Goal: Task Accomplishment & Management: Complete application form

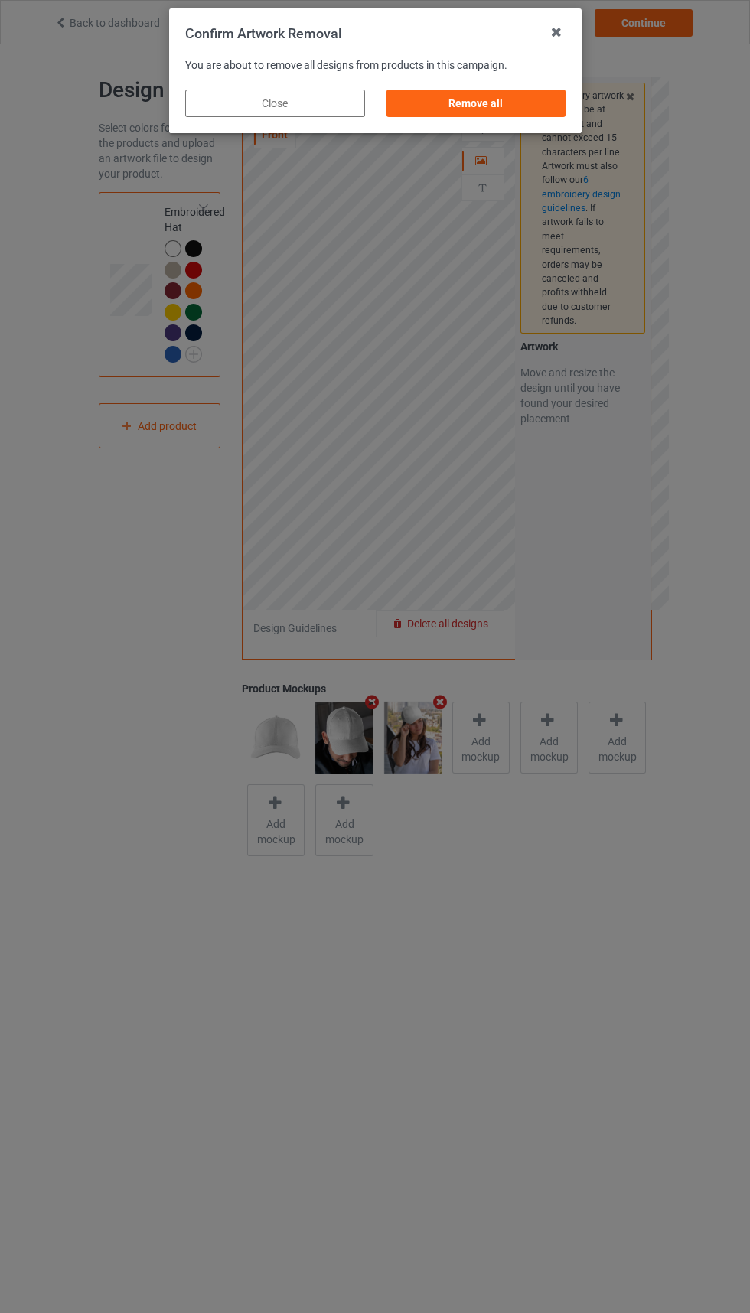
click at [507, 96] on div "Remove all" at bounding box center [476, 103] width 180 height 28
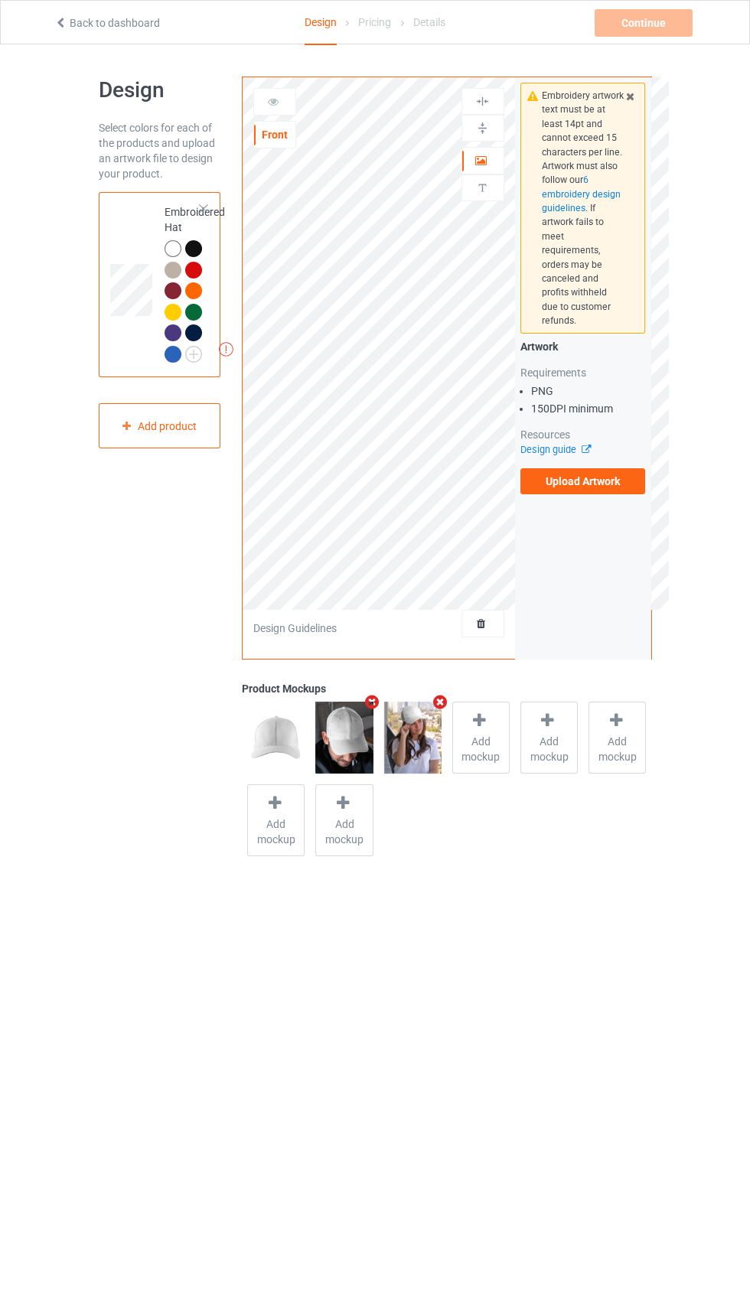
click at [629, 131] on div "Embroidery artwork text must be at least 14pt and cannot exceed 15 characters p…" at bounding box center [582, 208] width 125 height 251
click at [632, 134] on div "Embroidery artwork text must be at least 14pt and cannot exceed 15 characters p…" at bounding box center [582, 208] width 125 height 251
click at [626, 97] on icon at bounding box center [629, 94] width 13 height 11
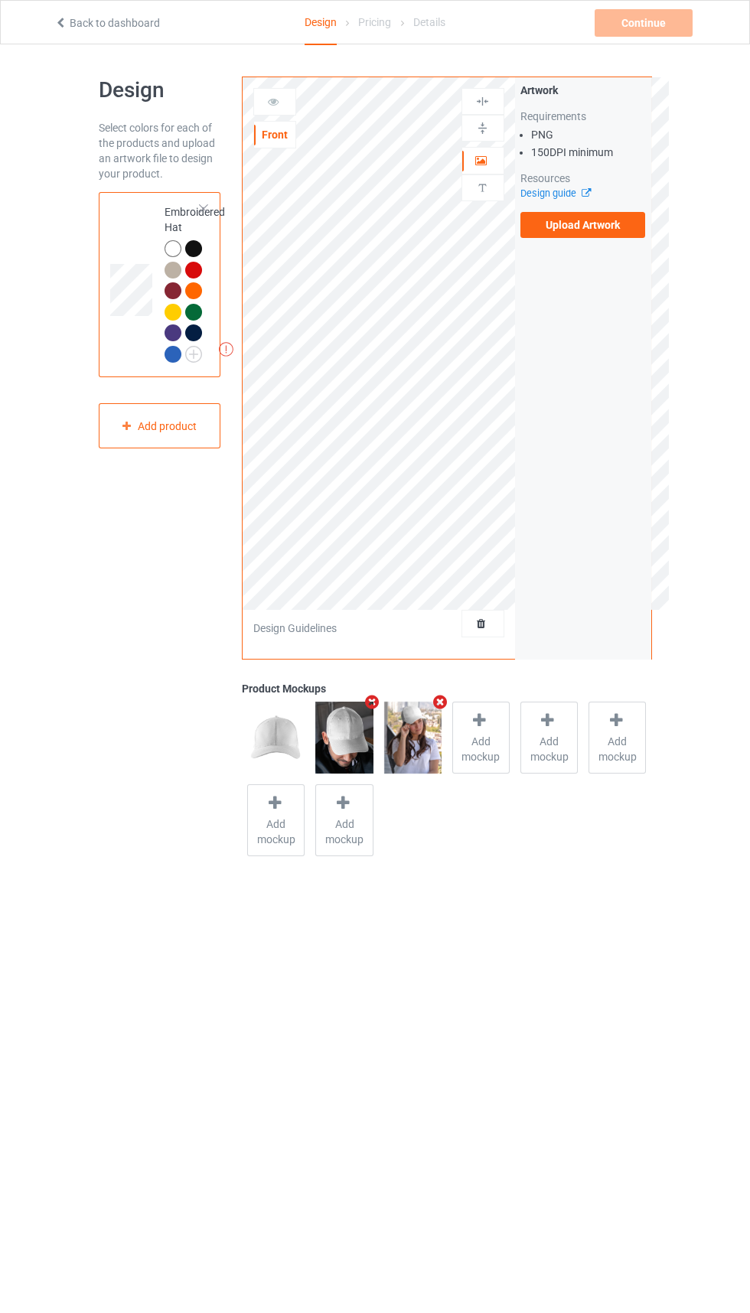
click at [597, 219] on label "Upload Artwork" at bounding box center [582, 225] width 125 height 26
click at [0, 0] on input "Upload Artwork" at bounding box center [0, 0] width 0 height 0
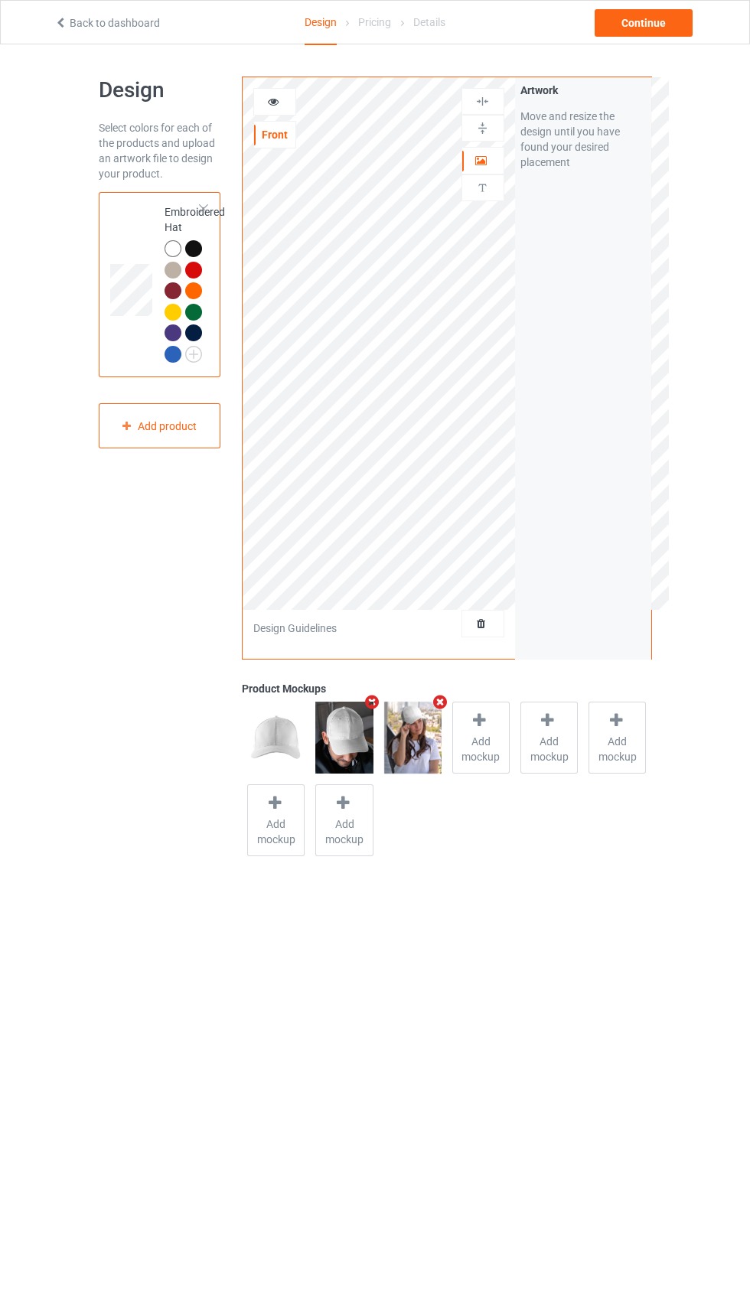
click at [190, 268] on div at bounding box center [193, 270] width 17 height 17
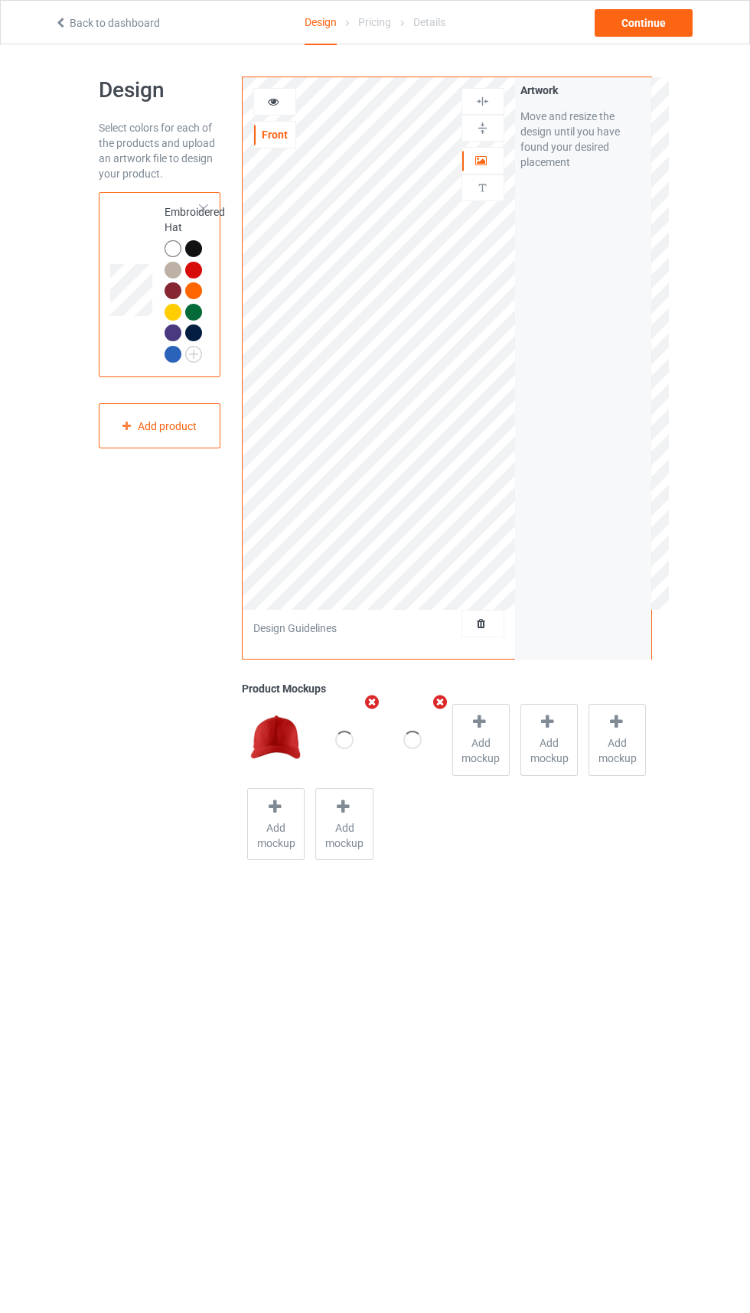
click at [187, 257] on div at bounding box center [195, 250] width 21 height 21
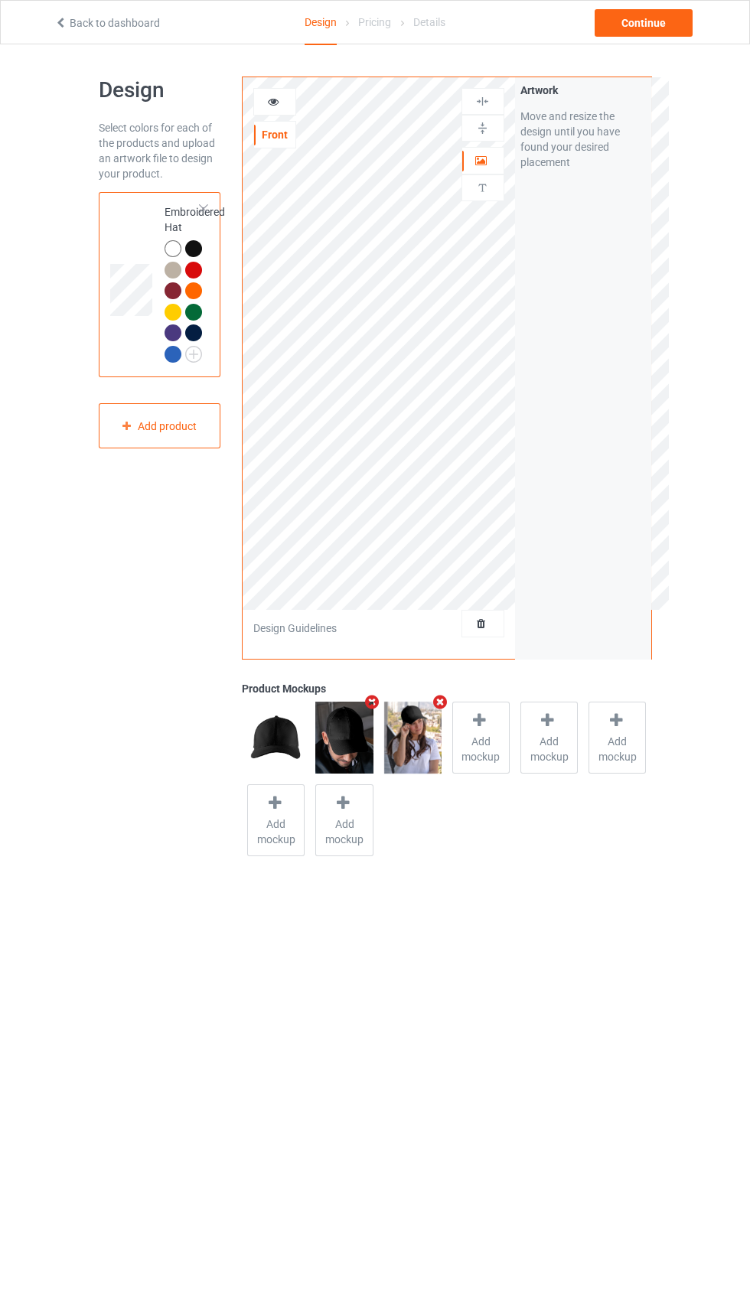
click at [196, 268] on div at bounding box center [193, 270] width 17 height 17
click at [166, 428] on div "Add product" at bounding box center [160, 425] width 122 height 45
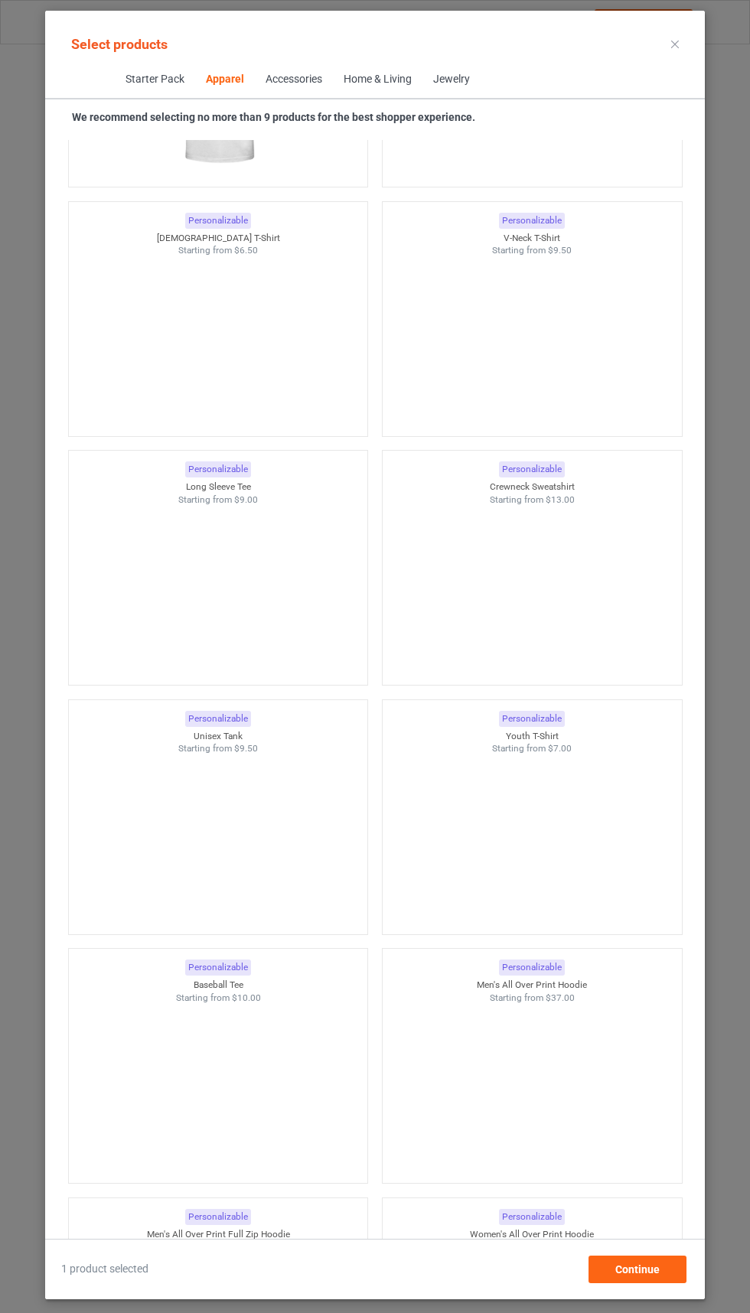
scroll to position [896, 0]
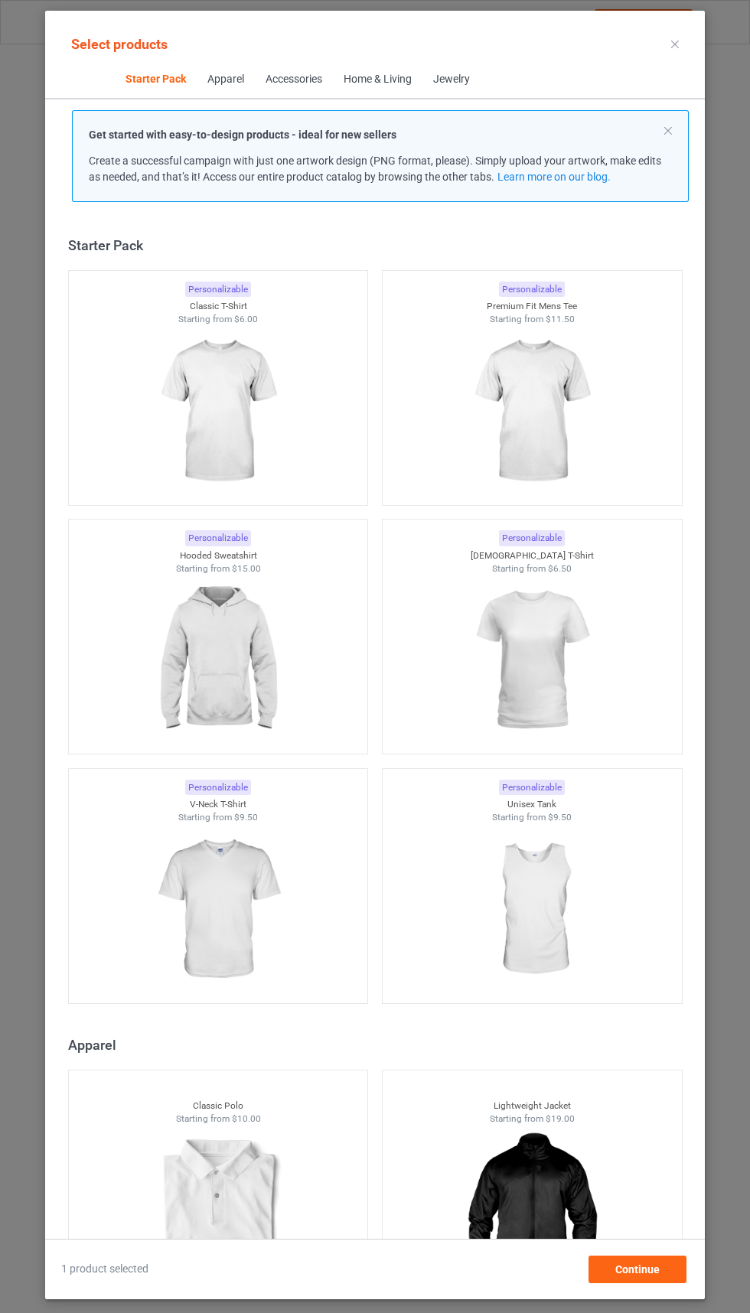
click at [675, 44] on icon at bounding box center [675, 45] width 8 height 8
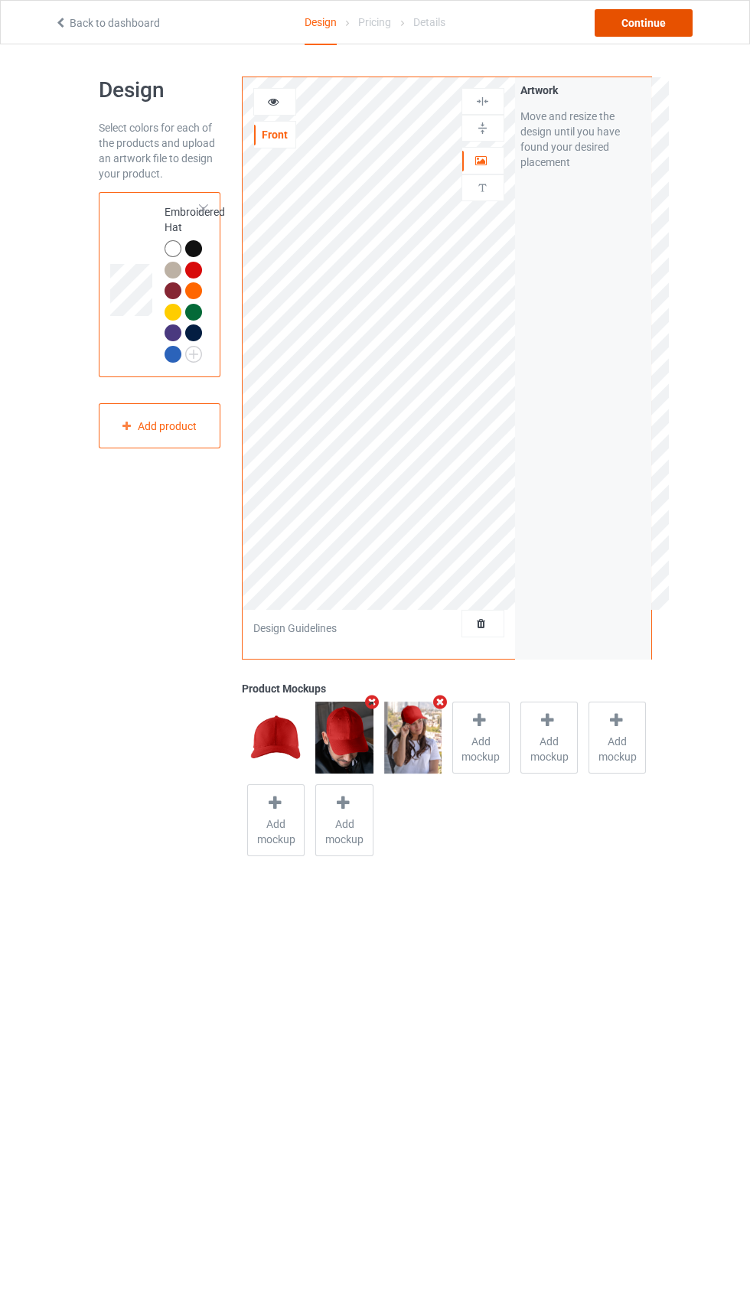
click at [628, 21] on div "Continue" at bounding box center [643, 23] width 98 height 28
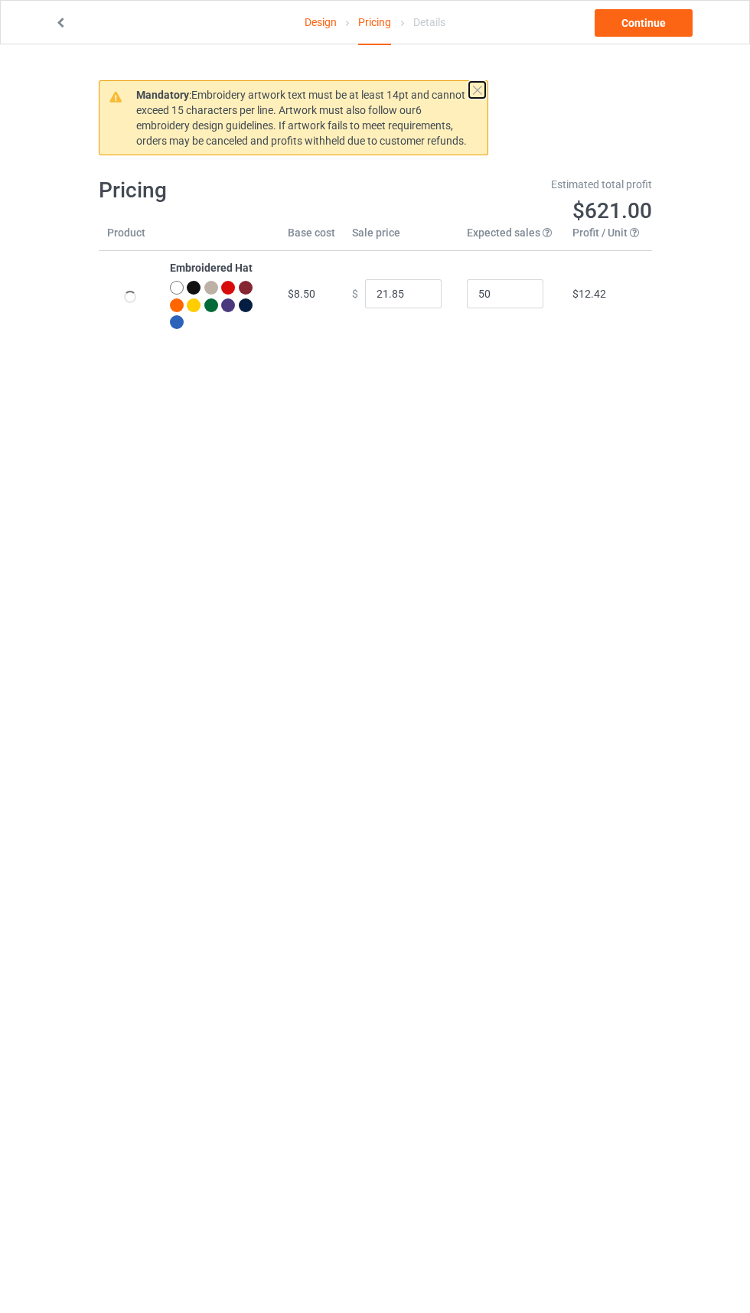
click at [475, 86] on button at bounding box center [477, 90] width 16 height 16
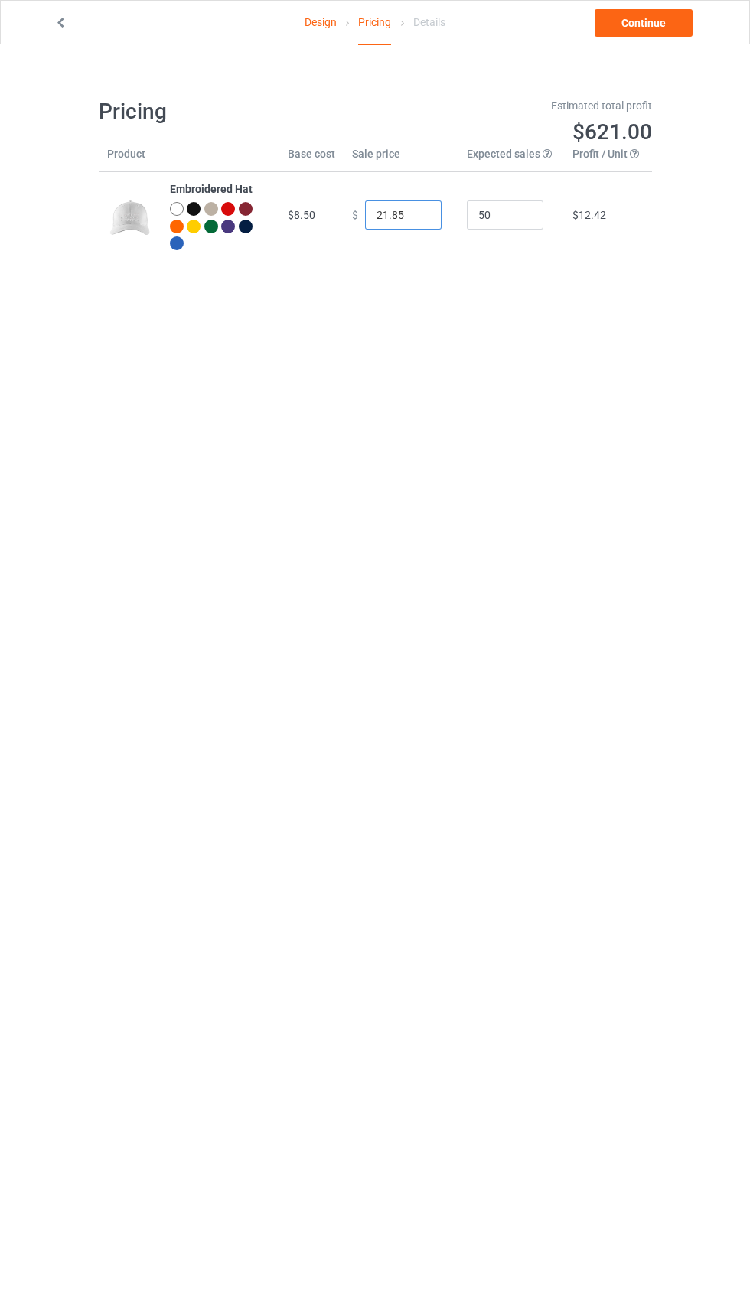
click at [383, 214] on input "21.85" at bounding box center [403, 214] width 76 height 29
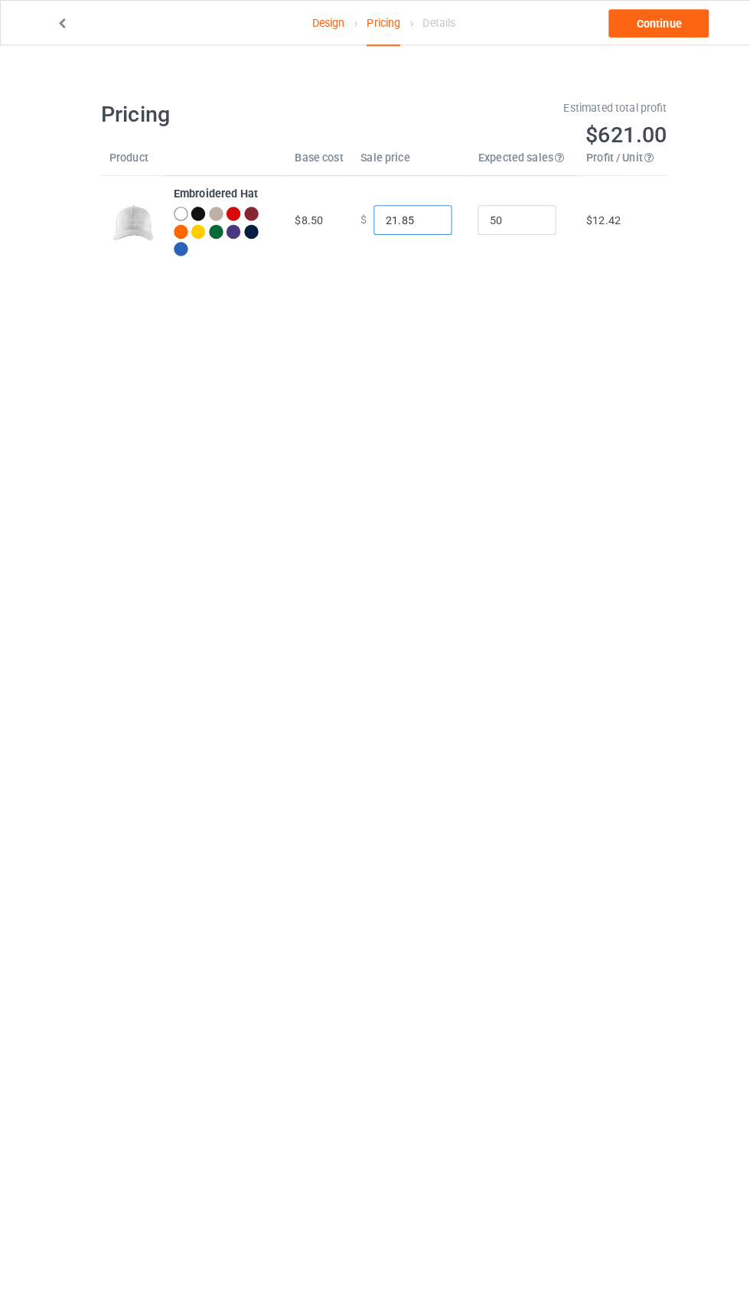
click at [386, 210] on input "21.85" at bounding box center [403, 214] width 76 height 29
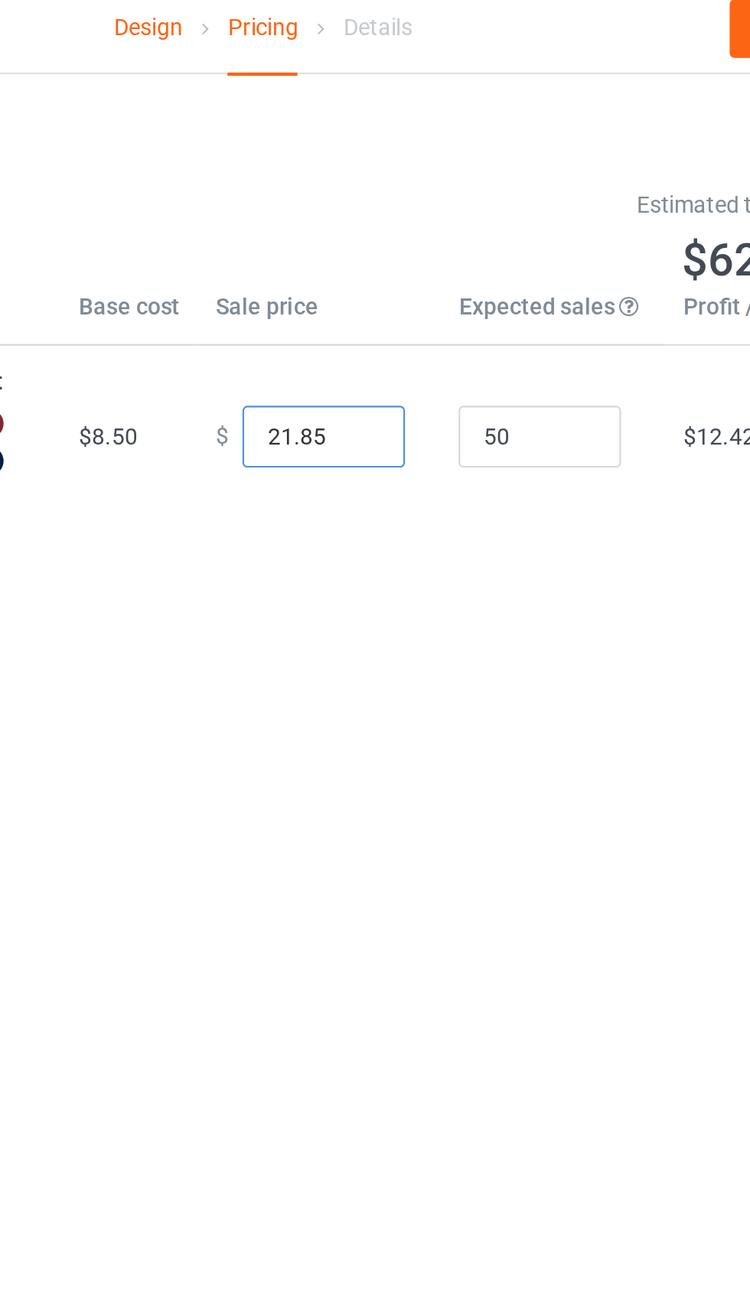
click at [378, 216] on input "21.85" at bounding box center [403, 214] width 76 height 29
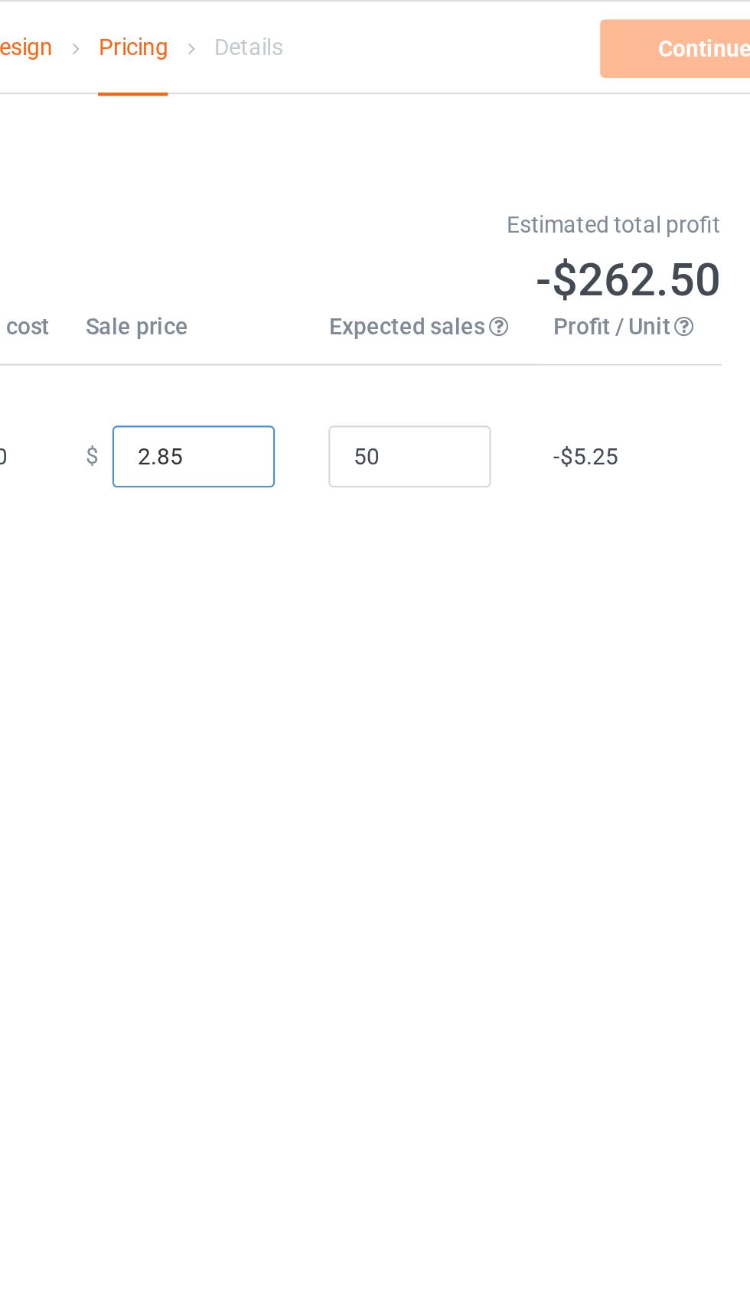
type input "23.85"
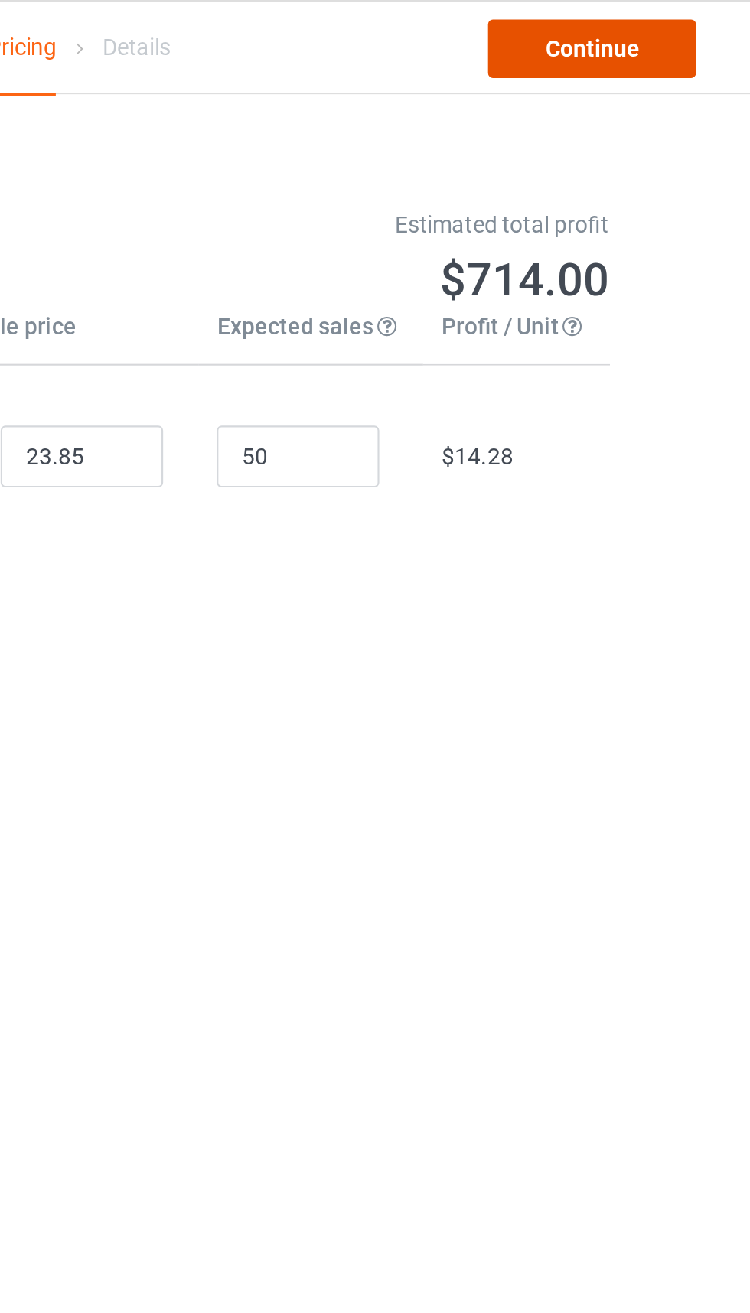
click at [651, 31] on link "Continue" at bounding box center [643, 23] width 98 height 28
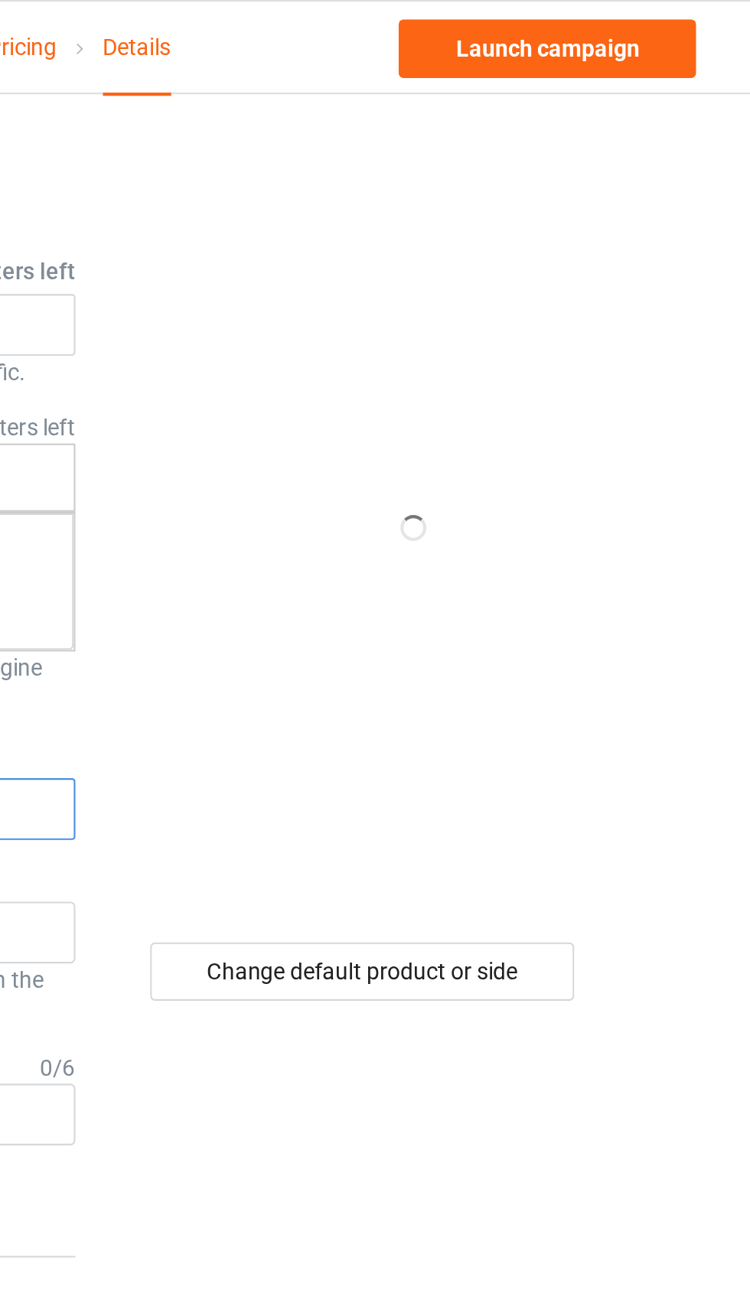
click at [296, 382] on input "dkk7" at bounding box center [319, 380] width 161 height 29
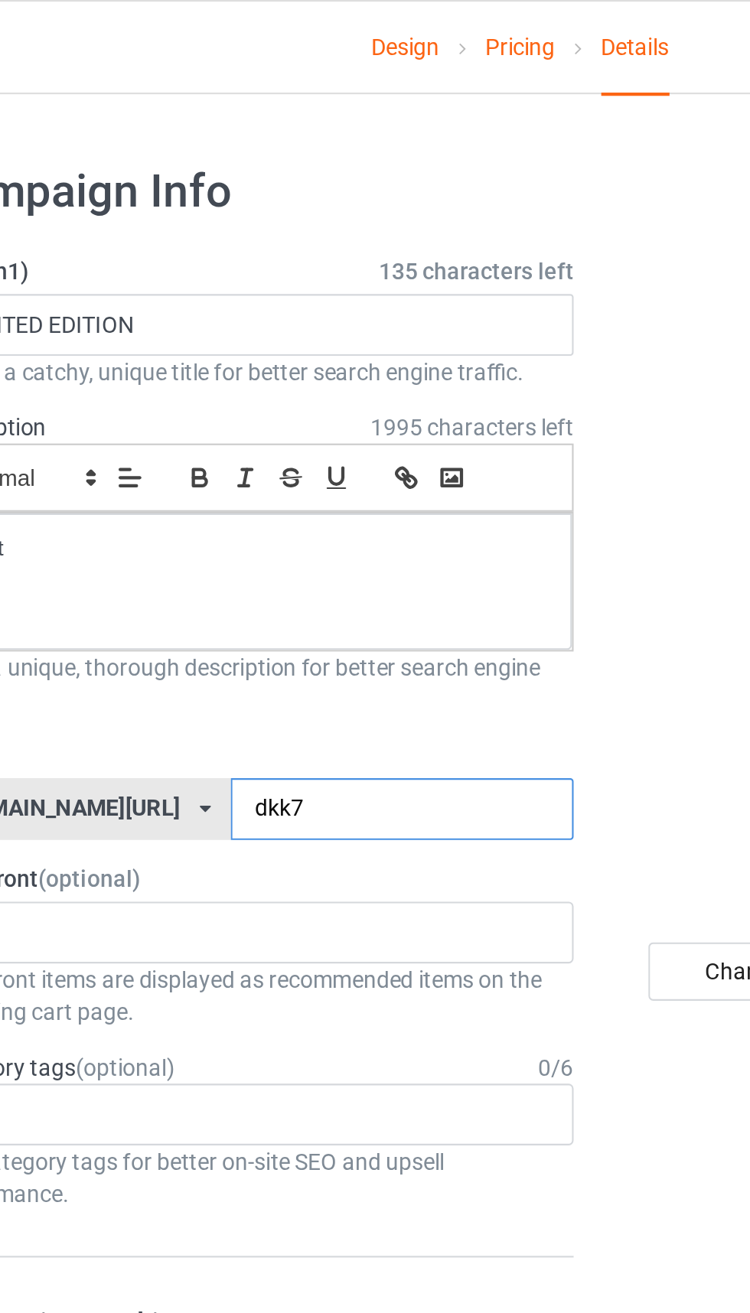
click at [310, 386] on input "dkk7" at bounding box center [319, 380] width 161 height 29
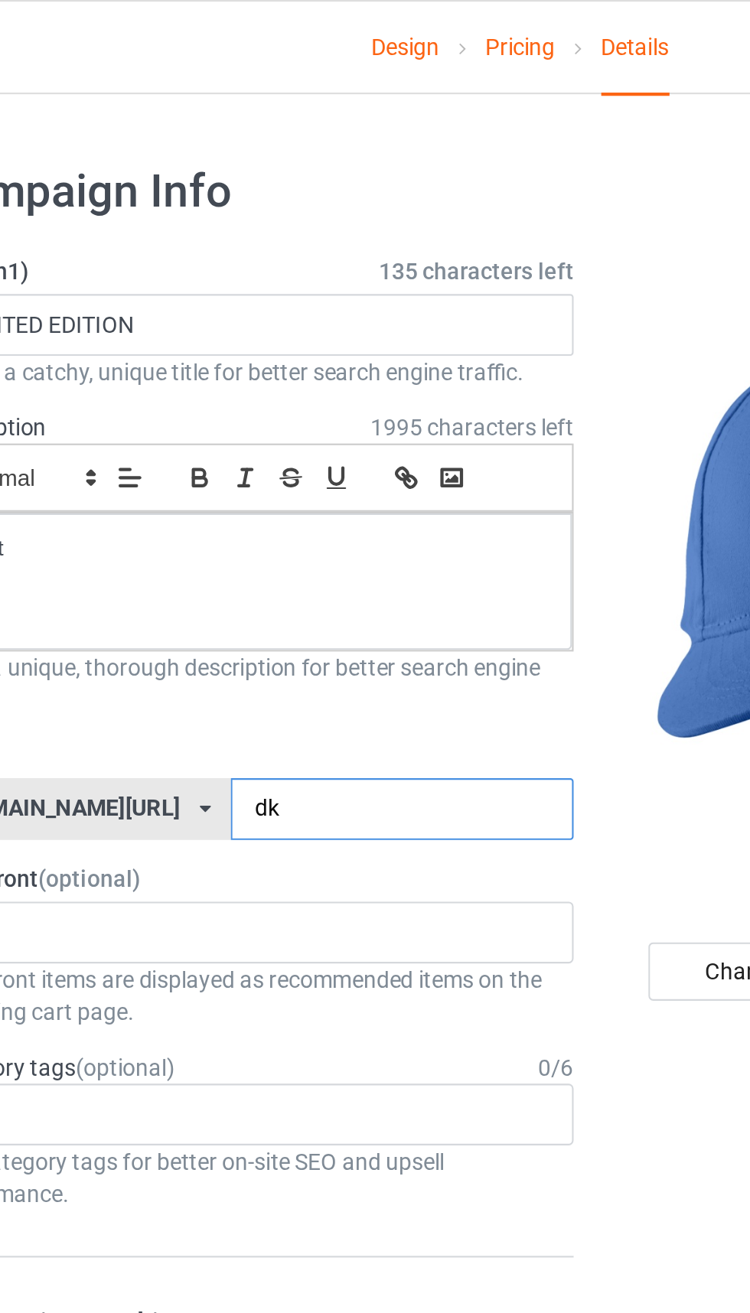
type input "d"
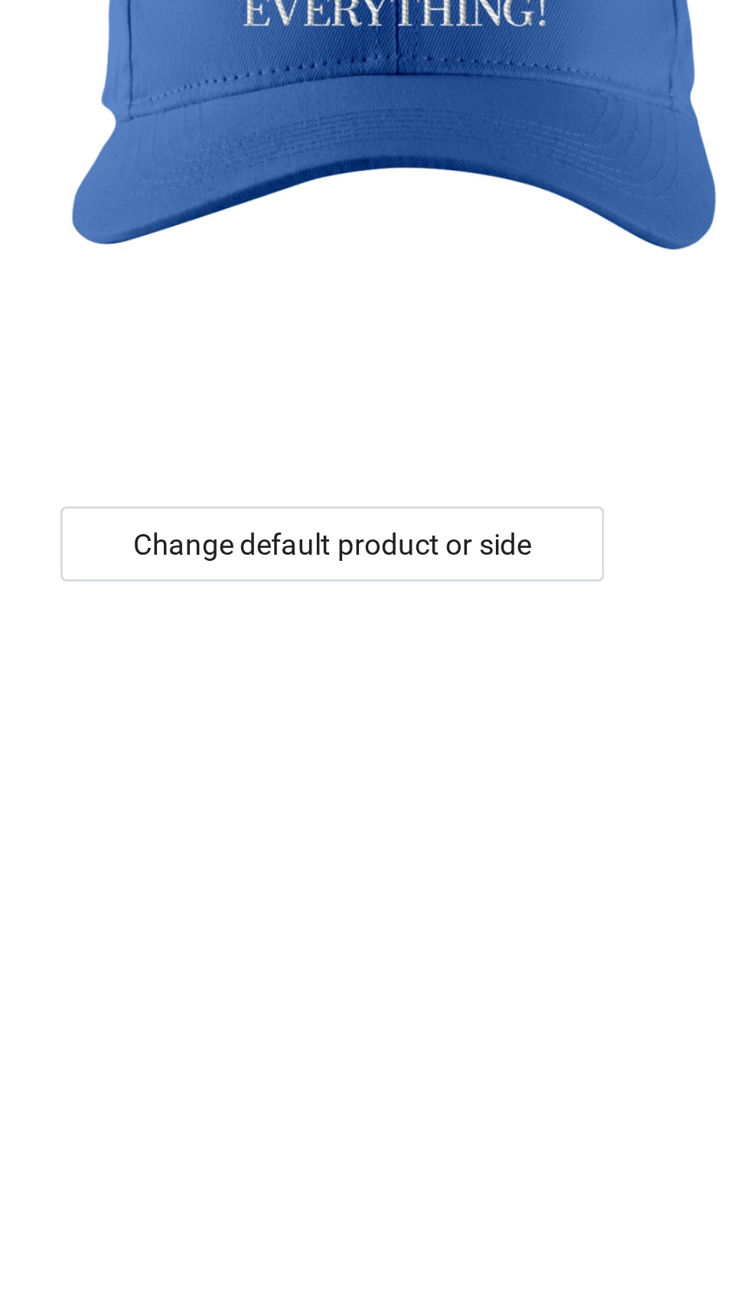
type input "Dayy3"
click at [596, 454] on div "Change default product or side" at bounding box center [535, 458] width 200 height 28
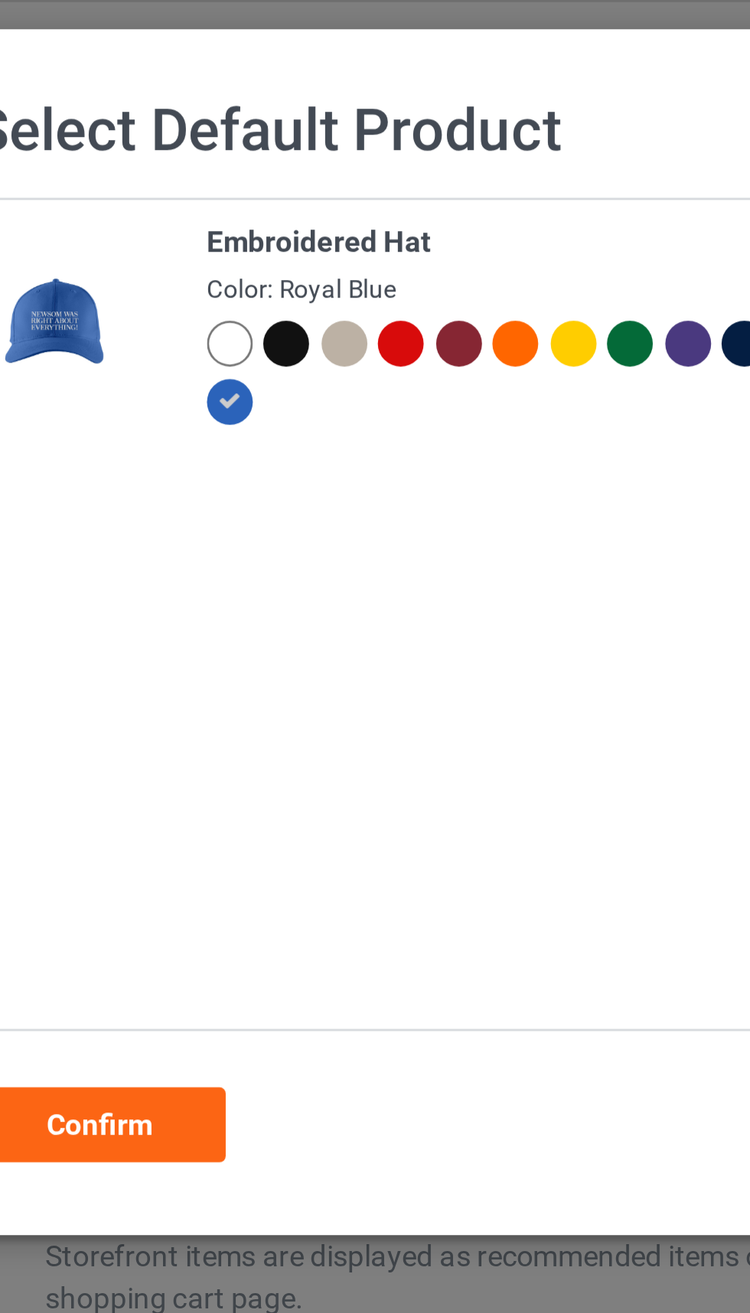
click at [233, 131] on div at bounding box center [228, 126] width 17 height 17
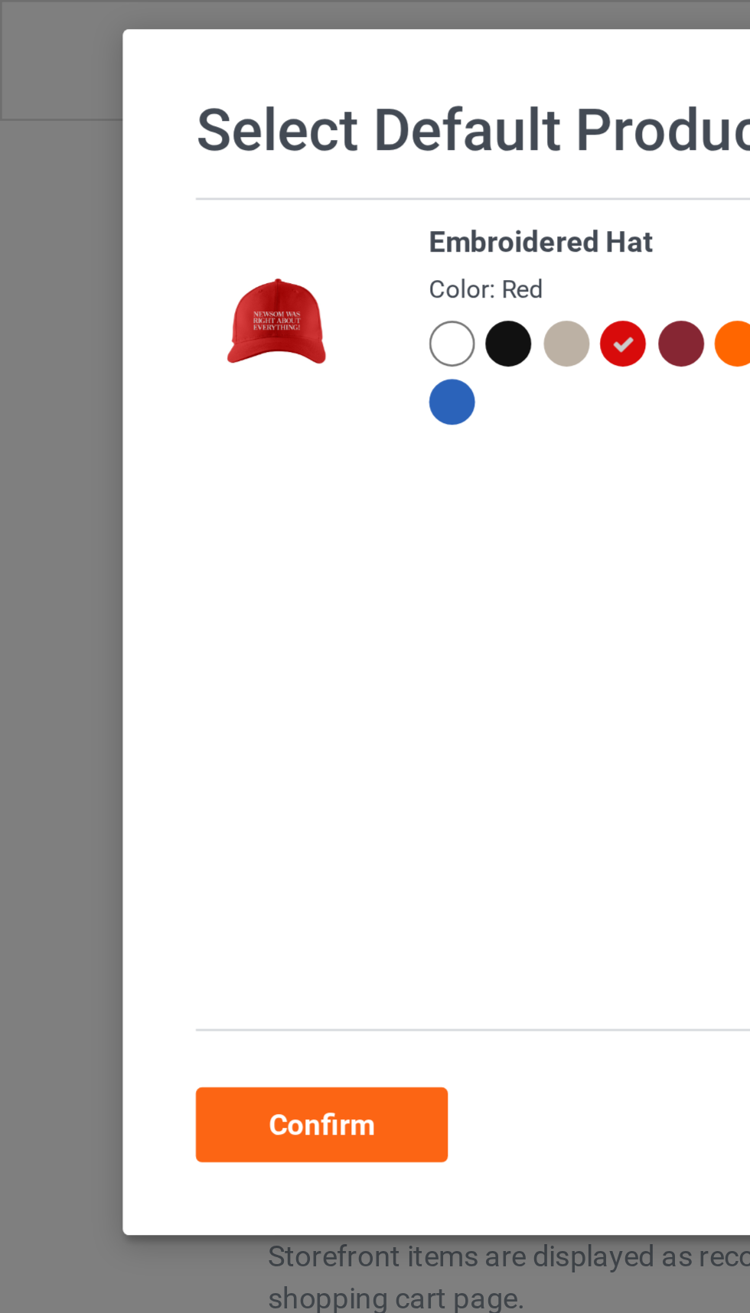
click at [129, 415] on div "Confirm" at bounding box center [118, 413] width 93 height 28
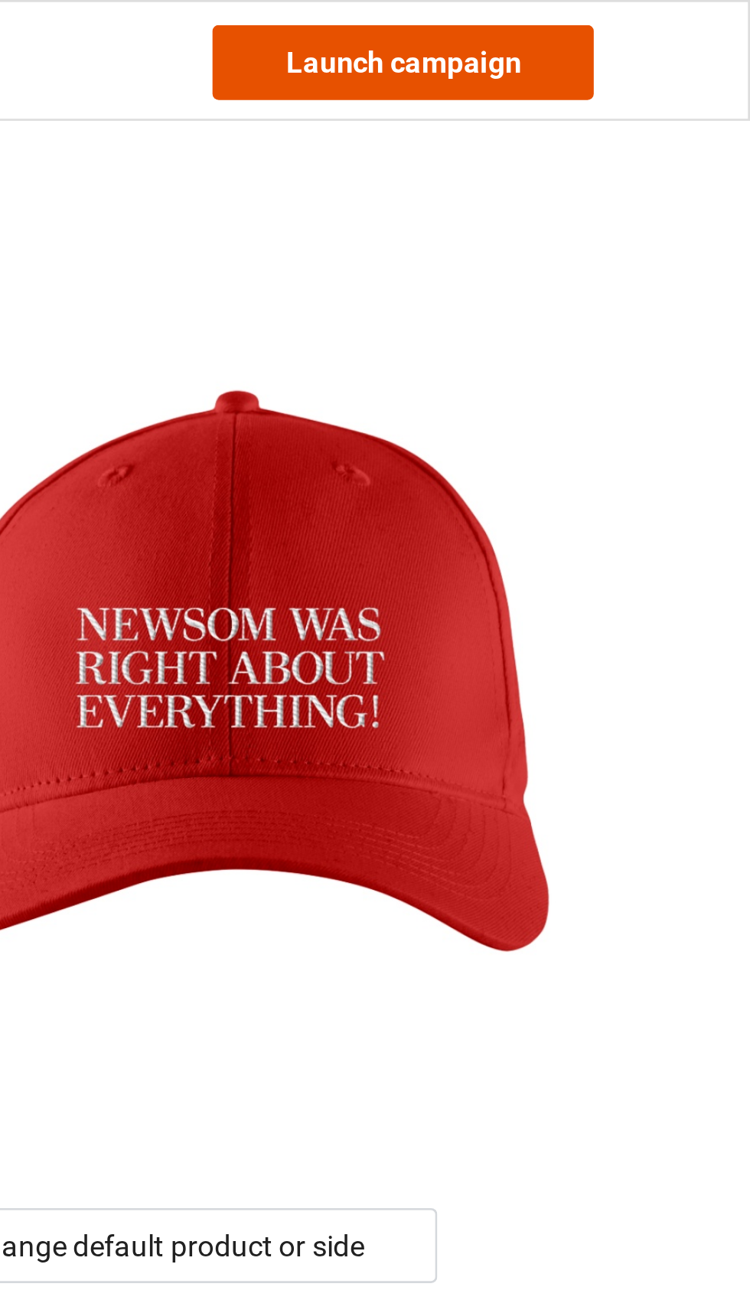
click at [631, 24] on link "Launch campaign" at bounding box center [622, 23] width 140 height 28
